Goal: Information Seeking & Learning: Find specific page/section

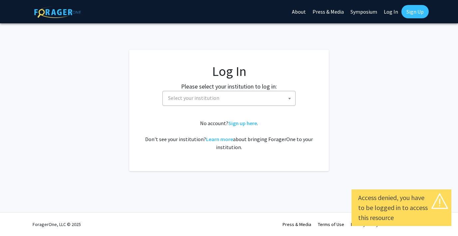
select select
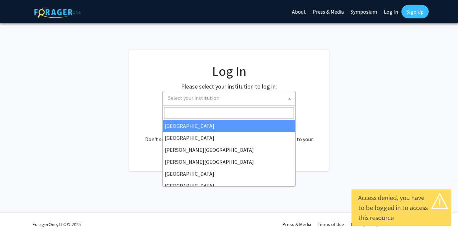
click at [245, 98] on span "Select your institution" at bounding box center [230, 98] width 130 height 14
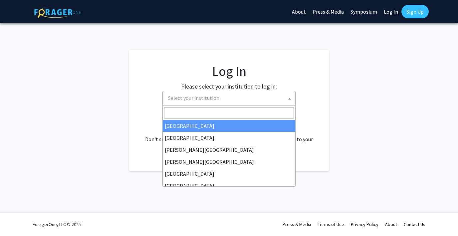
click at [345, 102] on fg-login "Log In Please select your institution to log in: Baylor University Brandeis Uni…" at bounding box center [229, 110] width 458 height 121
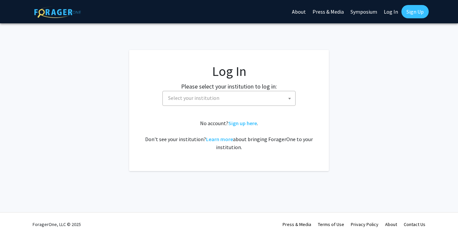
click at [393, 11] on link "Log In" at bounding box center [390, 11] width 21 height 23
select select "34"
click at [390, 13] on link "Log In" at bounding box center [390, 11] width 21 height 23
click at [38, 13] on img at bounding box center [57, 12] width 47 height 12
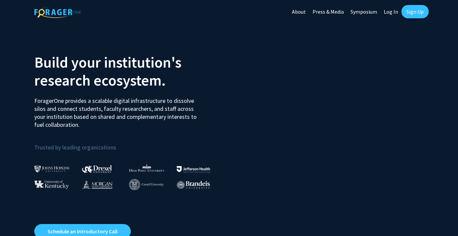
click at [392, 10] on link "Log In" at bounding box center [390, 11] width 21 height 23
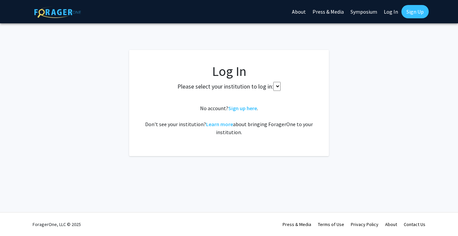
select select
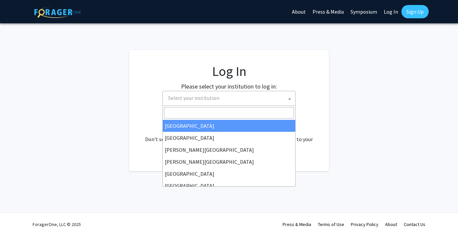
click at [235, 97] on span "Select your institution" at bounding box center [230, 98] width 130 height 14
click at [356, 124] on fg-login "Log In Please select your institution to log in: Baylor University Brandeis Uni…" at bounding box center [229, 110] width 458 height 121
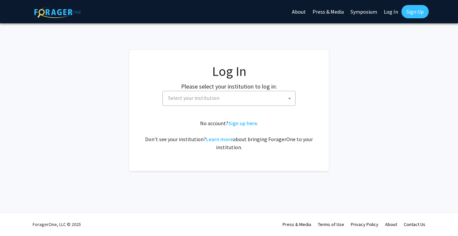
click at [182, 99] on span "Select your institution" at bounding box center [193, 98] width 51 height 7
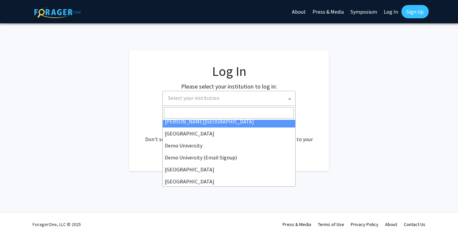
scroll to position [42, 0]
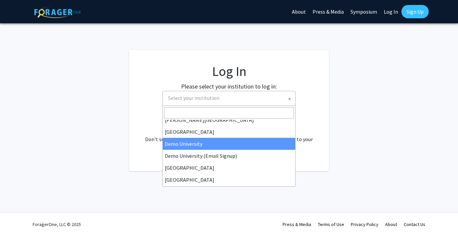
select select "8"
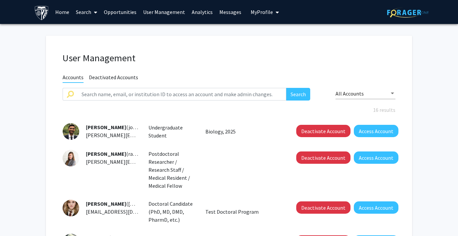
click at [87, 13] on link "Search" at bounding box center [87, 11] width 28 height 23
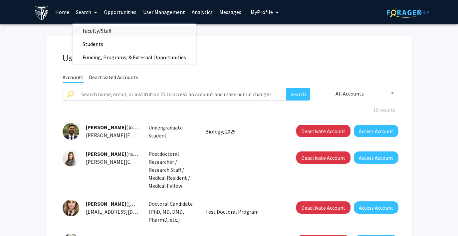
click at [100, 30] on span "Faculty/Staff" at bounding box center [97, 30] width 49 height 13
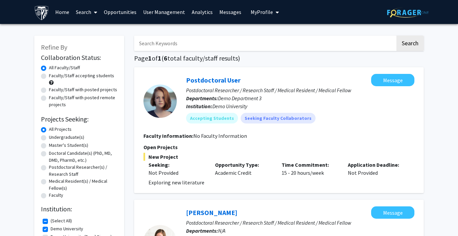
click at [259, 14] on span "My Profile" at bounding box center [262, 12] width 22 height 7
click at [255, 10] on span "My Profile" at bounding box center [262, 12] width 22 height 7
click at [257, 13] on span "My Profile" at bounding box center [262, 12] width 22 height 7
click at [153, 12] on link "User Management" at bounding box center [164, 11] width 49 height 23
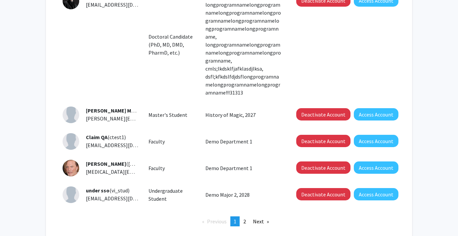
scroll to position [310, 0]
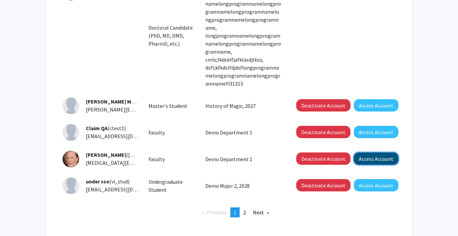
click at [386, 152] on button "Access Account" at bounding box center [376, 158] width 45 height 12
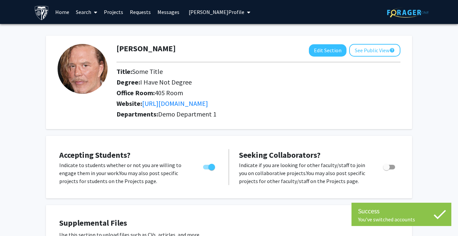
click at [84, 14] on link "Search" at bounding box center [87, 11] width 28 height 23
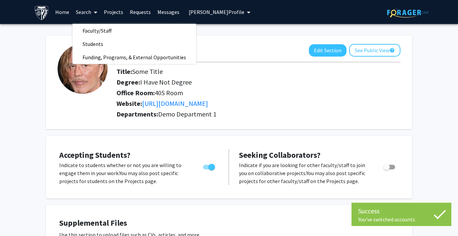
click at [133, 14] on link "Requests" at bounding box center [140, 11] width 28 height 23
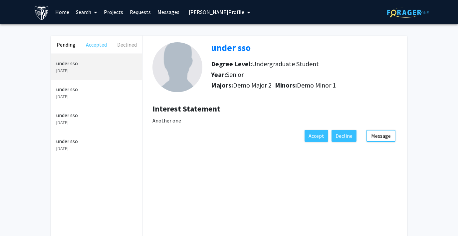
click at [90, 41] on button "Accepted" at bounding box center [96, 45] width 30 height 18
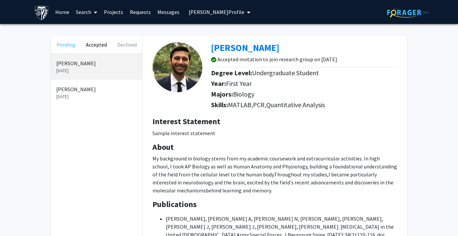
click at [64, 43] on button "Pending" at bounding box center [66, 45] width 30 height 18
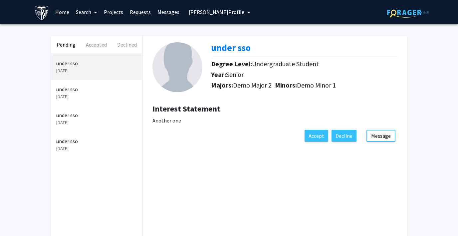
click at [92, 13] on span at bounding box center [94, 12] width 6 height 23
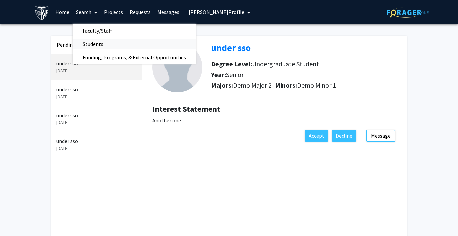
click at [95, 44] on span "Students" at bounding box center [93, 43] width 41 height 13
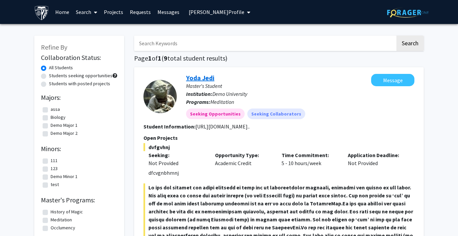
click at [191, 79] on link "Yoda Jedi" at bounding box center [200, 78] width 28 height 8
